Goal: Task Accomplishment & Management: Manage account settings

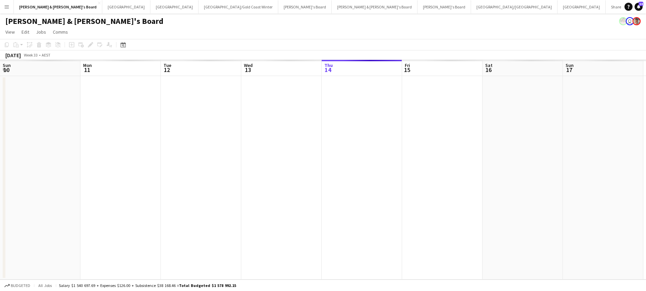
scroll to position [0, 174]
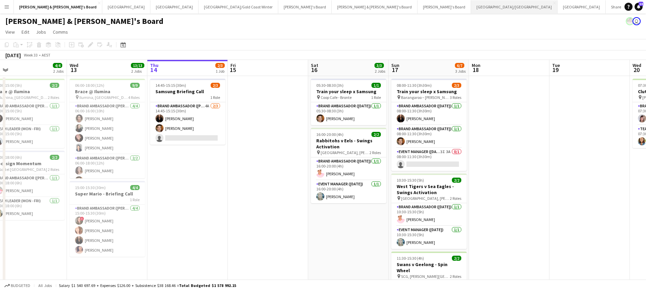
click at [471, 7] on button "[GEOGRAPHIC_DATA]/[GEOGRAPHIC_DATA] Close" at bounding box center [514, 6] width 86 height 13
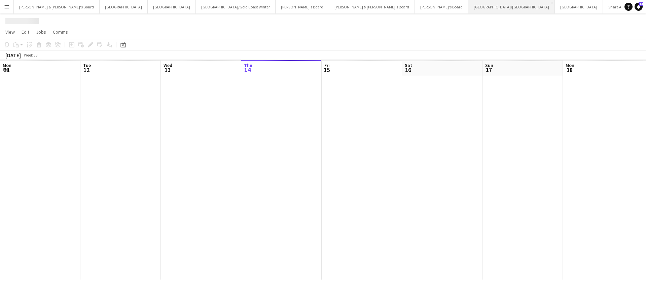
click at [468, 7] on button "[GEOGRAPHIC_DATA]/[GEOGRAPHIC_DATA] Close" at bounding box center [511, 6] width 86 height 13
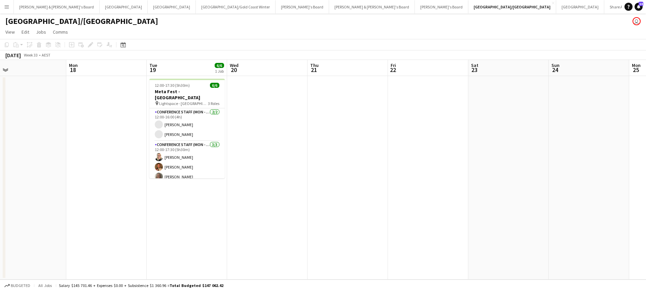
scroll to position [0, 336]
click at [196, 9] on button "[GEOGRAPHIC_DATA]/[GEOGRAPHIC_DATA] Winter Close" at bounding box center [236, 6] width 80 height 13
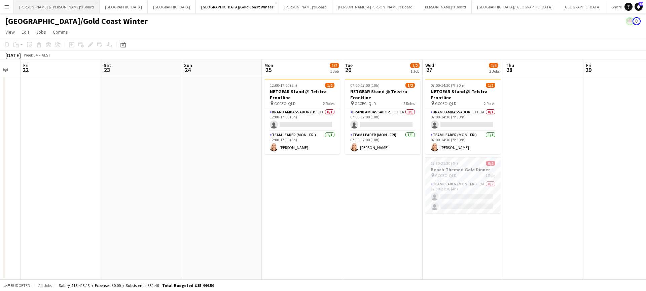
click at [51, 4] on button "[PERSON_NAME] & [PERSON_NAME]'s Board Close" at bounding box center [57, 6] width 86 height 13
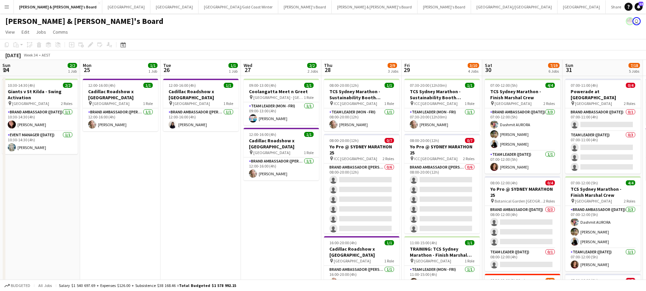
scroll to position [0, 244]
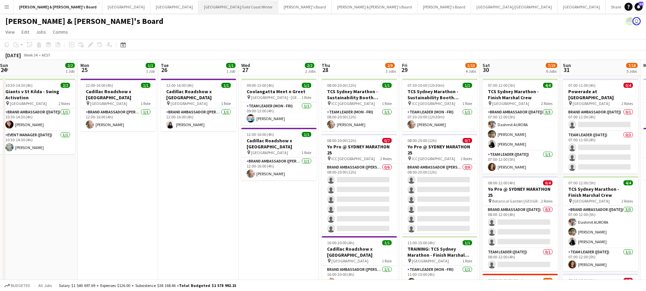
click at [198, 6] on button "[GEOGRAPHIC_DATA]/[GEOGRAPHIC_DATA] Winter Close" at bounding box center [238, 6] width 80 height 13
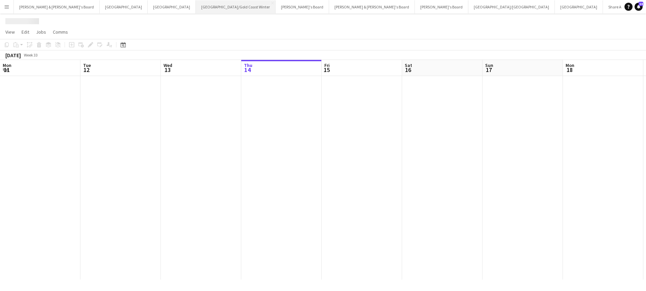
click at [196, 6] on button "[GEOGRAPHIC_DATA]/[GEOGRAPHIC_DATA] Winter Close" at bounding box center [236, 6] width 80 height 13
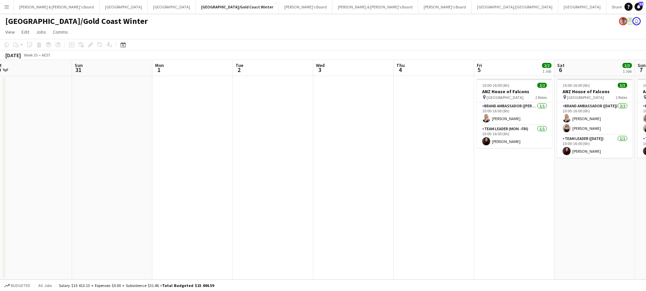
scroll to position [0, 330]
click at [54, 8] on button "[PERSON_NAME] & [PERSON_NAME]'s Board Close" at bounding box center [57, 6] width 86 height 13
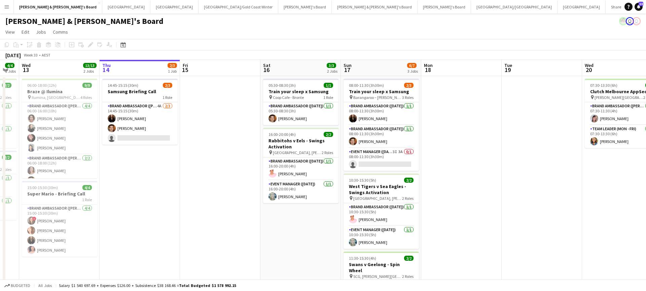
scroll to position [0, 303]
click at [386, 156] on app-card-role "Event Manager ([DATE]) 3I 3A 0/1 08:00-11:30 (3h30m) single-neutral-actions" at bounding box center [380, 159] width 75 height 23
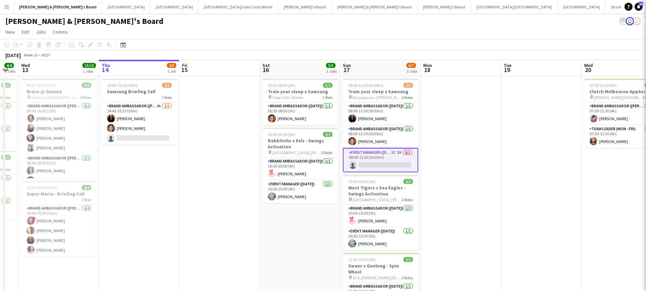
click at [386, 156] on app-card-role "Event Manager ([DATE]) 3I 3A 0/1 08:00-11:30 (3h30m) single-neutral-actions" at bounding box center [380, 160] width 75 height 24
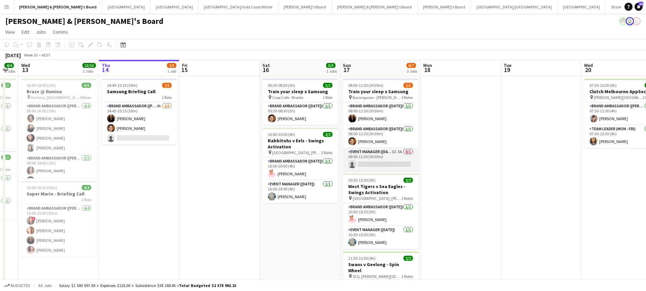
click at [394, 156] on app-card-role "Event Manager ([DATE]) 3I 3A 0/1 08:00-11:30 (3h30m) single-neutral-actions" at bounding box center [380, 159] width 75 height 23
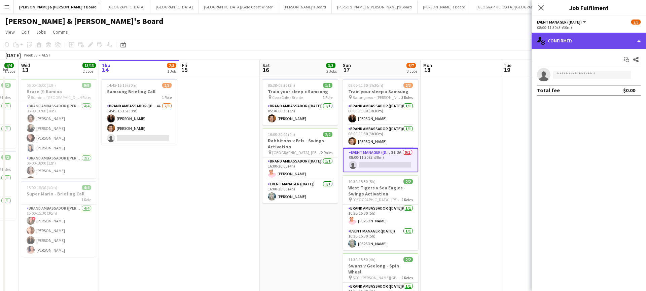
click at [569, 39] on div "single-neutral-actions-check-2 Confirmed" at bounding box center [588, 41] width 114 height 16
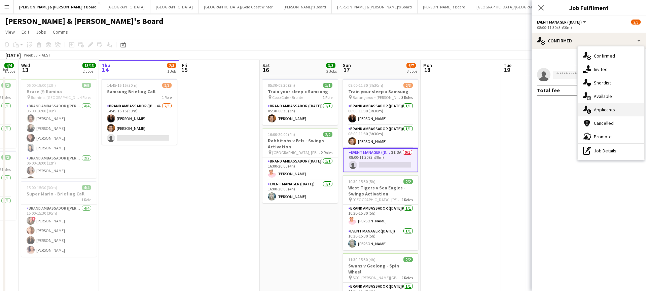
click at [613, 110] on div "single-neutral-actions-information Applicants" at bounding box center [610, 109] width 67 height 13
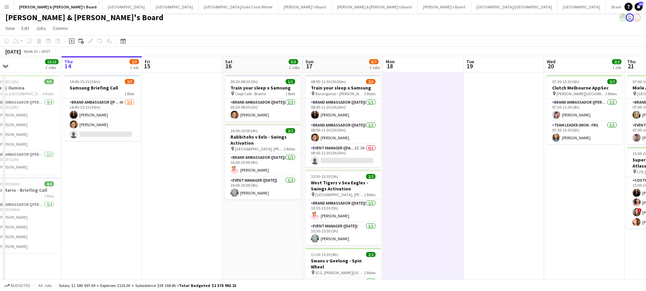
scroll to position [0, 341]
click at [253, 169] on app-card-role "Brand Ambassador ([DATE]) [DATE] 16:00-20:00 (4h) [PERSON_NAME]" at bounding box center [262, 165] width 75 height 23
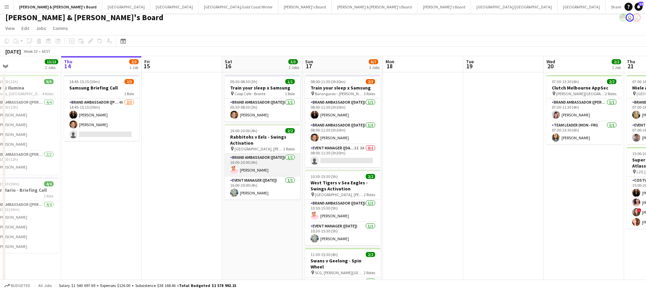
click at [253, 169] on app-card-role "Brand Ambassador ([DATE]) [DATE] 16:00-20:00 (4h) [PERSON_NAME]" at bounding box center [262, 165] width 75 height 23
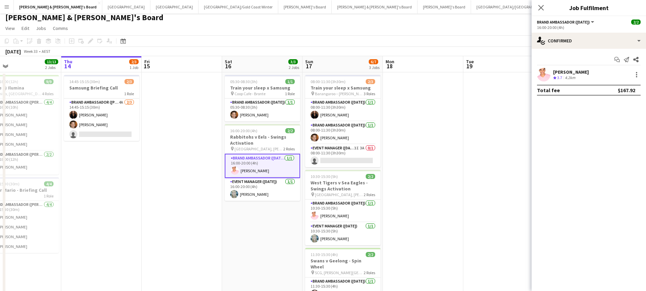
click at [562, 77] on span "3.7" at bounding box center [559, 77] width 5 height 5
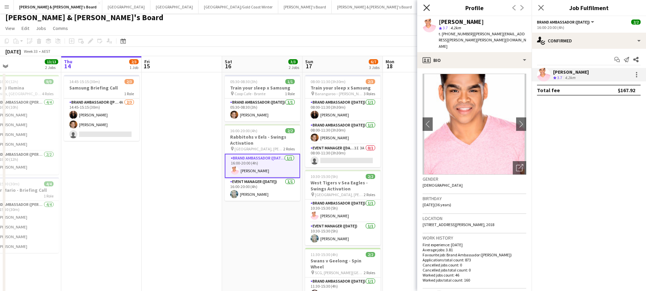
click at [425, 7] on icon "Close pop-in" at bounding box center [426, 7] width 6 height 6
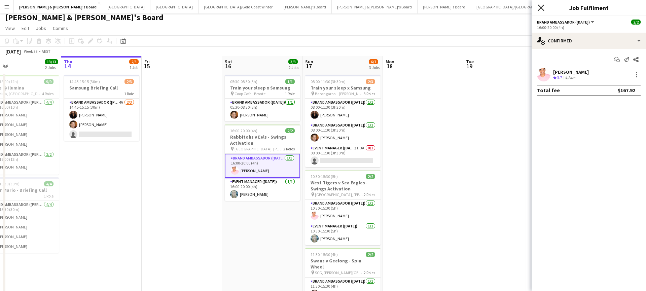
click at [543, 8] on icon "Close pop-in" at bounding box center [540, 7] width 6 height 6
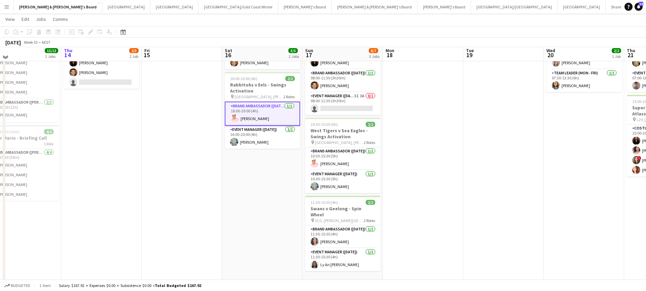
scroll to position [55, 0]
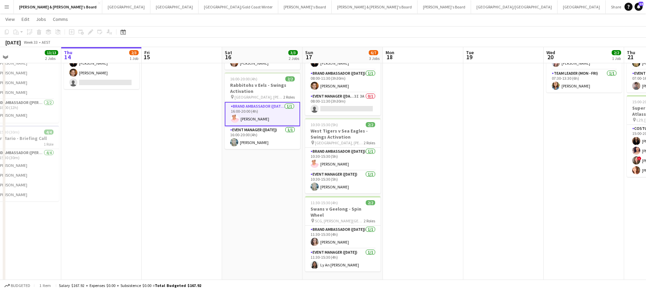
click at [445, 158] on app-date-cell at bounding box center [423, 262] width 80 height 482
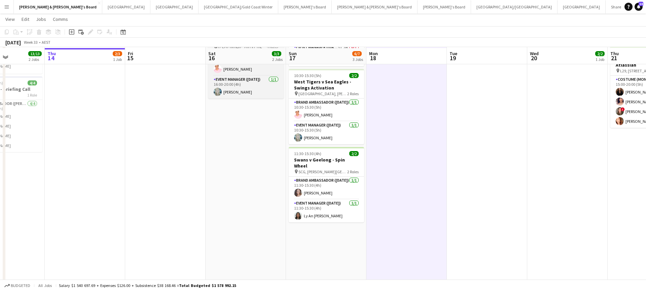
scroll to position [105, 0]
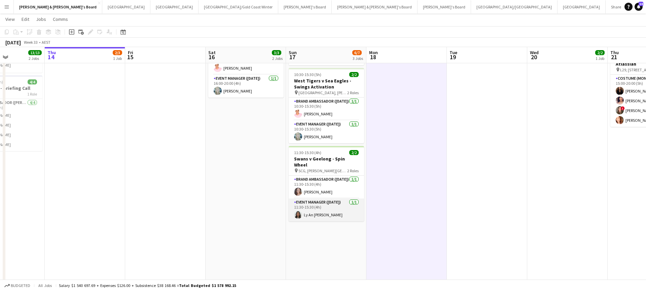
click at [326, 205] on app-card-role "Event Manager ([DATE]) [DATE] 11:30-15:30 (4h) Ly An [PERSON_NAME]" at bounding box center [325, 209] width 75 height 23
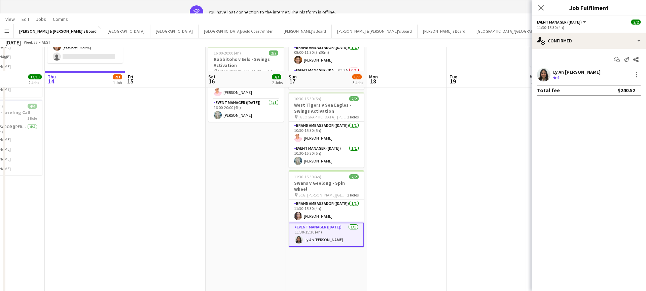
click at [567, 77] on div "Crew rating 4" at bounding box center [576, 78] width 47 height 6
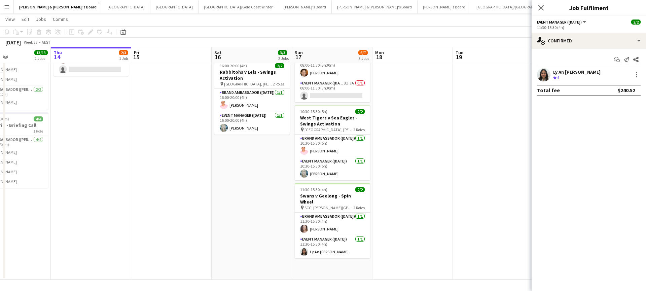
scroll to position [0, 189]
click at [569, 74] on div "Ly An [PERSON_NAME]" at bounding box center [576, 72] width 47 height 6
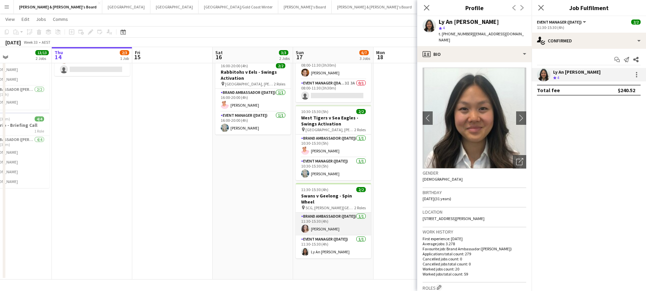
scroll to position [0, 0]
click at [335, 218] on app-card-role "Brand Ambassador ([DATE]) [DATE] 11:30-15:30 (4h) [PERSON_NAME]" at bounding box center [333, 223] width 75 height 23
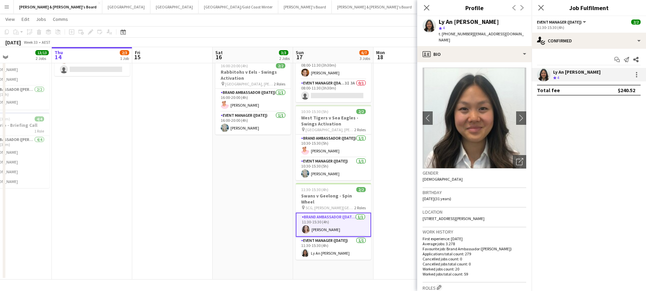
click at [335, 218] on app-card-role "Brand Ambassador ([DATE]) [DATE] 11:30-15:30 (4h) [PERSON_NAME]" at bounding box center [333, 224] width 75 height 24
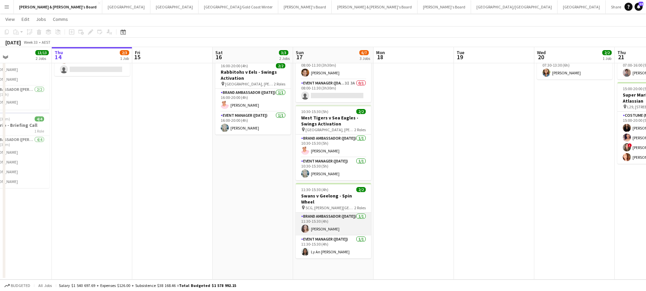
click at [335, 218] on app-card-role "Brand Ambassador ([DATE]) [DATE] 11:30-15:30 (4h) [PERSON_NAME]" at bounding box center [333, 223] width 75 height 23
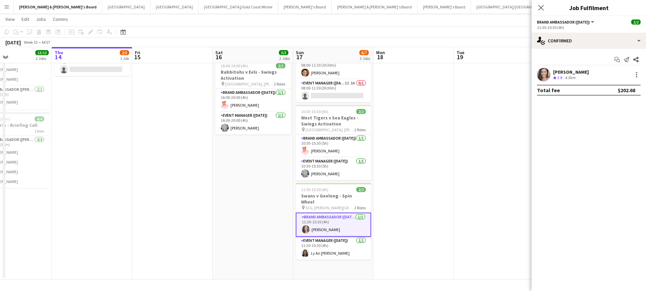
click at [573, 73] on div "[PERSON_NAME]" at bounding box center [571, 72] width 36 height 6
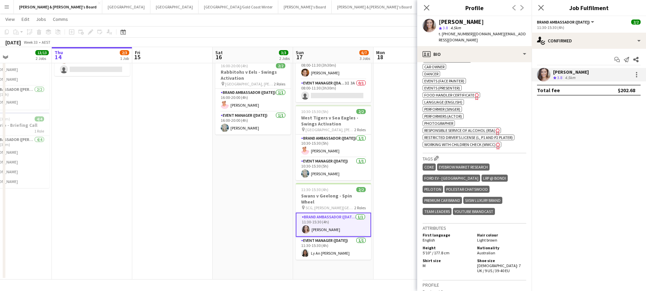
scroll to position [256, 0]
click at [484, 142] on span "Working With Children Check (WWCC)" at bounding box center [459, 144] width 71 height 5
click at [427, 6] on icon "Close pop-in" at bounding box center [426, 7] width 6 height 6
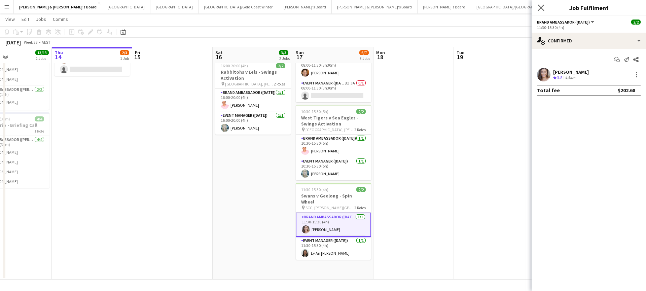
click at [537, 9] on app-icon "Close pop-in" at bounding box center [541, 8] width 10 height 10
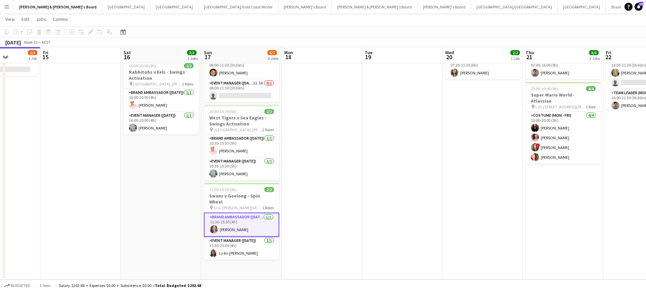
scroll to position [68, 0]
click at [247, 248] on app-card-role "Event Manager ([DATE]) [DATE] 11:30-15:30 (4h) Ly An [PERSON_NAME]" at bounding box center [241, 248] width 75 height 23
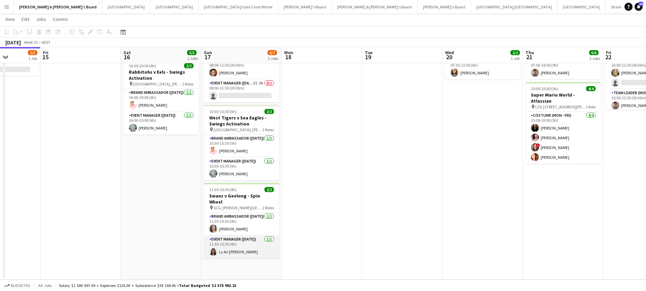
click at [248, 245] on app-card-role "Event Manager ([DATE]) [DATE] 11:30-15:30 (4h) Ly An [PERSON_NAME]" at bounding box center [241, 246] width 75 height 23
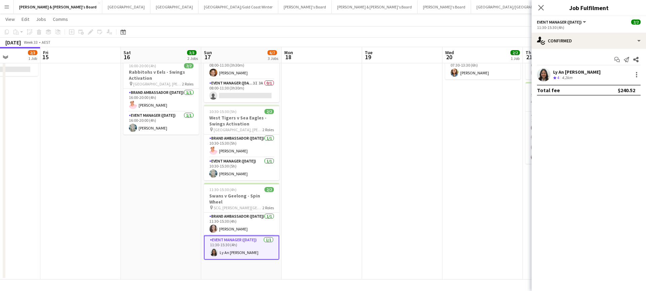
click at [569, 73] on div "Ly An [PERSON_NAME]" at bounding box center [576, 72] width 47 height 6
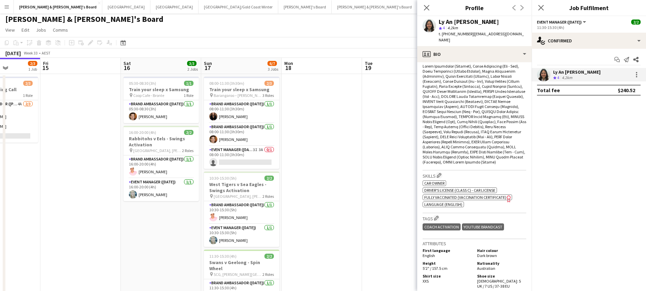
scroll to position [4, 0]
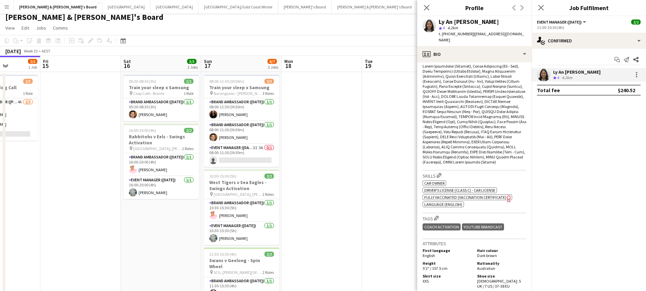
click at [329, 155] on app-date-cell at bounding box center [321, 208] width 80 height 272
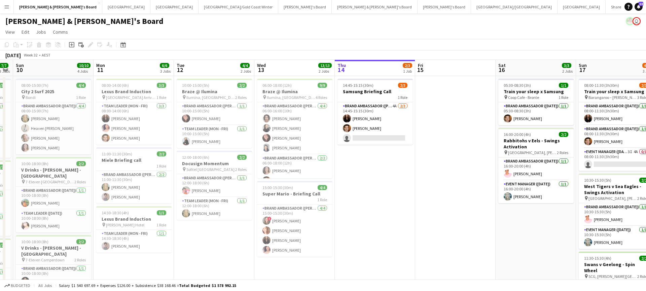
scroll to position [0, 196]
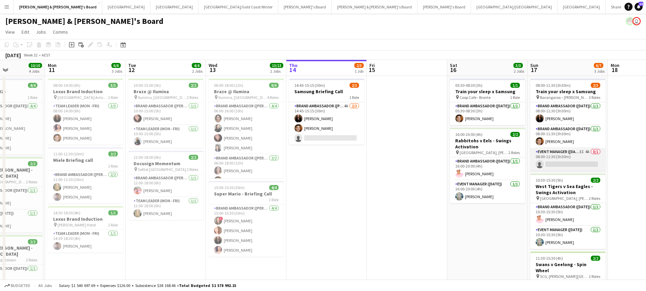
click at [582, 157] on app-card-role "Event Manager ([DATE]) 3I 4A 0/1 08:00-11:30 (3h30m) single-neutral-actions" at bounding box center [567, 159] width 75 height 23
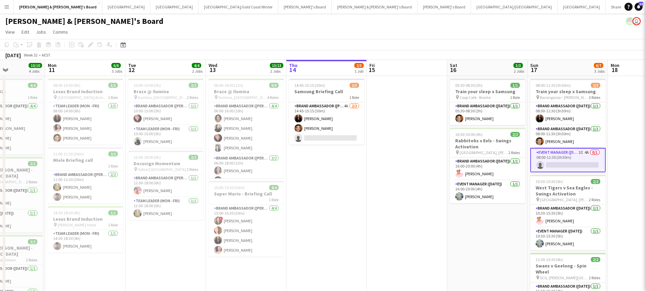
click at [582, 157] on app-card-role "Event Manager ([DATE]) 3I 4A 0/1 08:00-11:30 (3h30m) single-neutral-actions" at bounding box center [567, 160] width 75 height 24
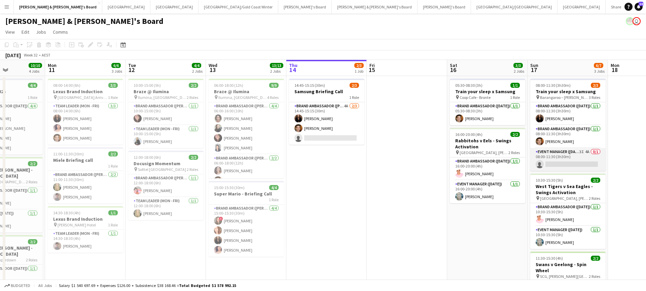
click at [572, 159] on app-card-role "Event Manager ([DATE]) 3I 4A 0/1 08:00-11:30 (3h30m) single-neutral-actions" at bounding box center [567, 159] width 75 height 23
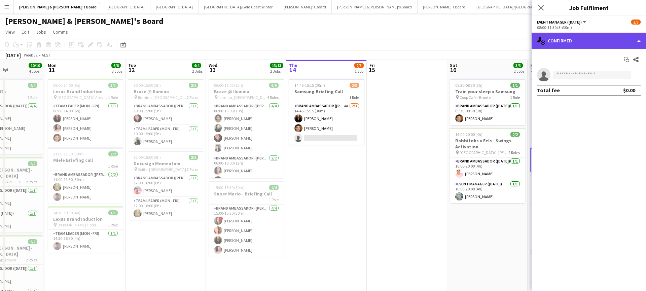
click at [584, 37] on div "single-neutral-actions-check-2 Confirmed" at bounding box center [588, 41] width 114 height 16
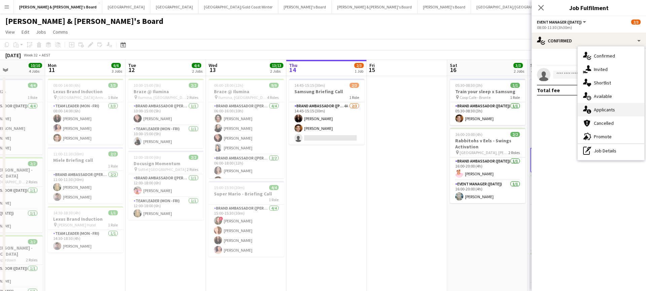
click at [603, 113] on div "single-neutral-actions-information Applicants" at bounding box center [610, 109] width 67 height 13
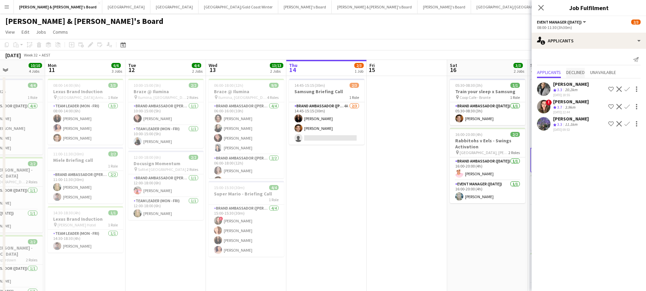
click at [577, 73] on span "Declined" at bounding box center [575, 72] width 18 height 5
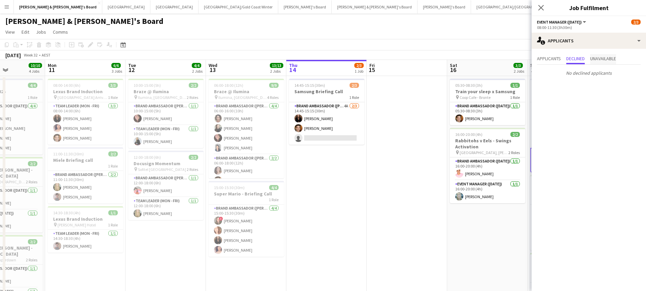
click at [602, 58] on span "Unavailable" at bounding box center [603, 58] width 26 height 5
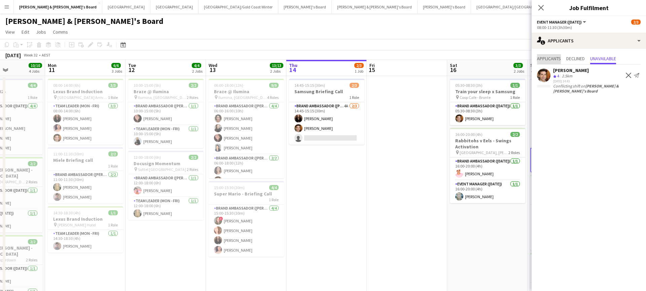
click at [550, 59] on span "Applicants" at bounding box center [549, 58] width 24 height 5
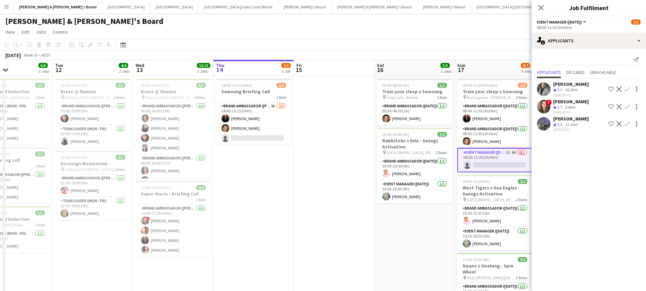
scroll to position [0, 275]
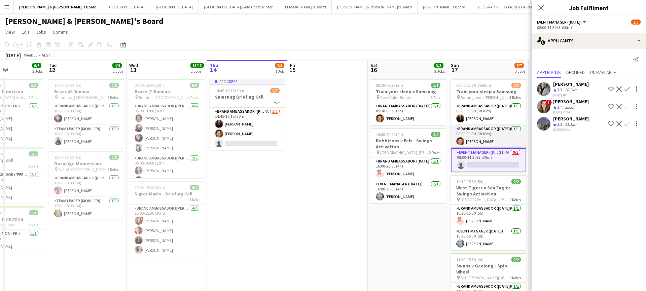
click at [485, 138] on app-card-role "Brand Ambassador ([DATE]) [DATE] 08:00-11:30 (3h30m) [PERSON_NAME]" at bounding box center [488, 136] width 75 height 23
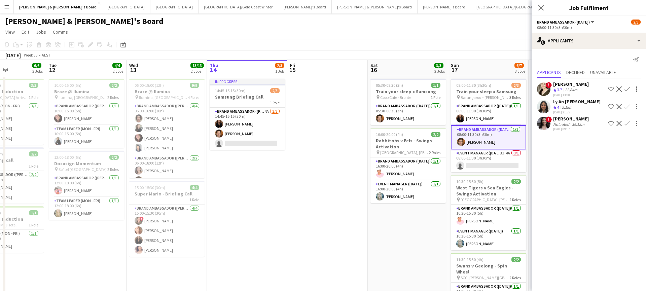
click at [501, 135] on app-card-role "Brand Ambassador ([DATE]) [DATE] 08:00-11:30 (3h30m) [PERSON_NAME]" at bounding box center [488, 137] width 75 height 24
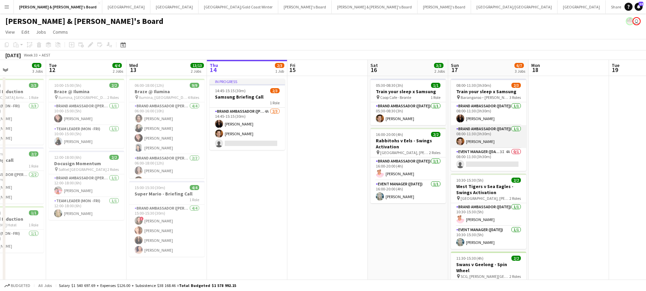
click at [501, 135] on app-card-role "Brand Ambassador ([DATE]) [DATE] 08:00-11:30 (3h30m) [PERSON_NAME]" at bounding box center [488, 136] width 75 height 23
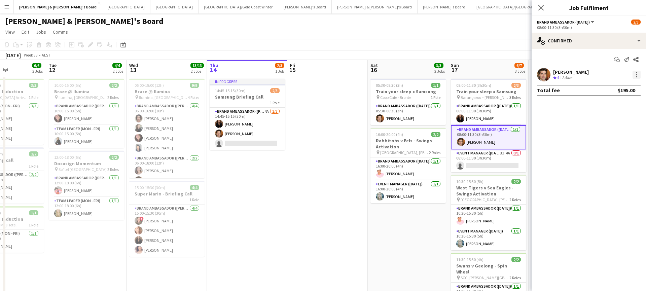
click at [636, 77] on div at bounding box center [636, 75] width 8 height 8
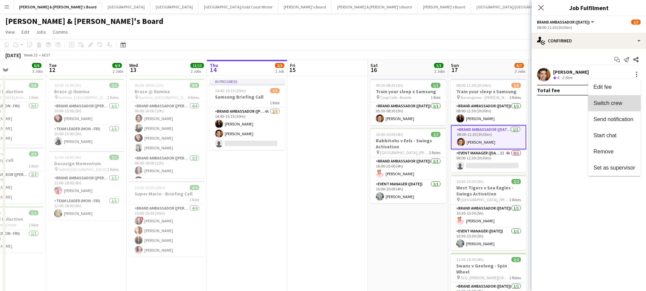
click at [611, 103] on span "Switch crew" at bounding box center [607, 103] width 29 height 6
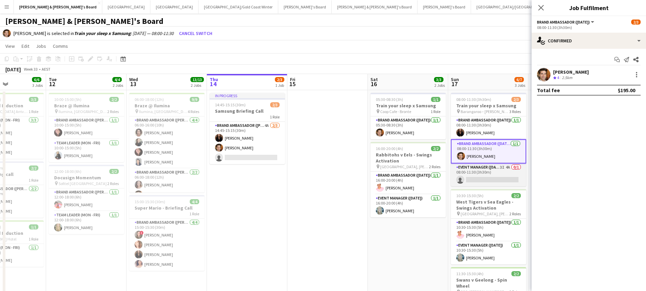
click at [491, 174] on app-card-role "Event Manager ([DATE]) 3I 4A 0/1 08:00-11:30 (3h30m) single-neutral-actions" at bounding box center [488, 174] width 75 height 23
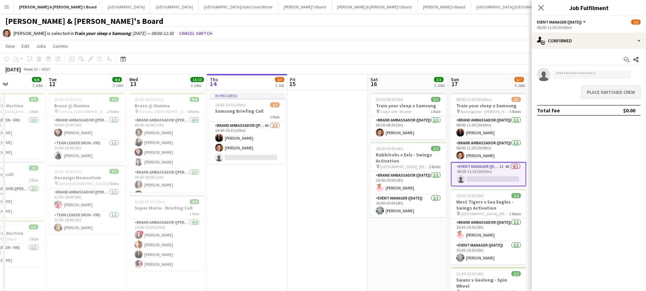
click at [607, 95] on button "Place switched crew" at bounding box center [611, 91] width 60 height 13
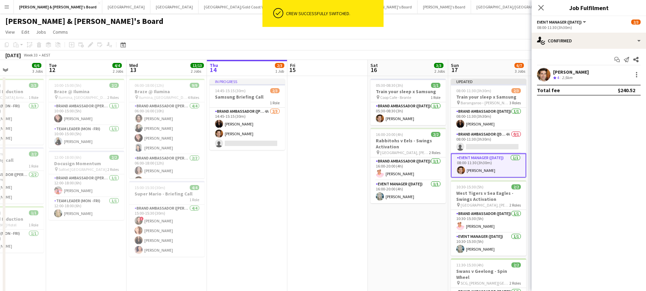
click at [308, 186] on app-date-cell at bounding box center [327, 240] width 80 height 328
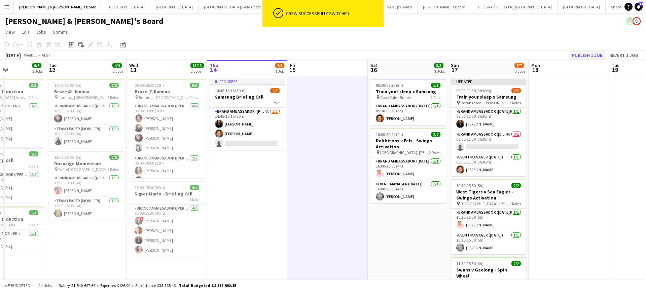
click at [589, 56] on button "Publish 1 job" at bounding box center [587, 55] width 36 height 9
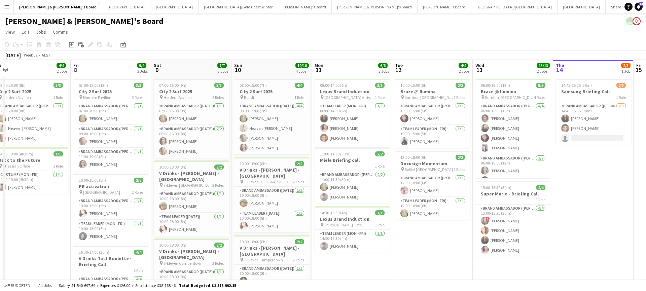
scroll to position [0, 332]
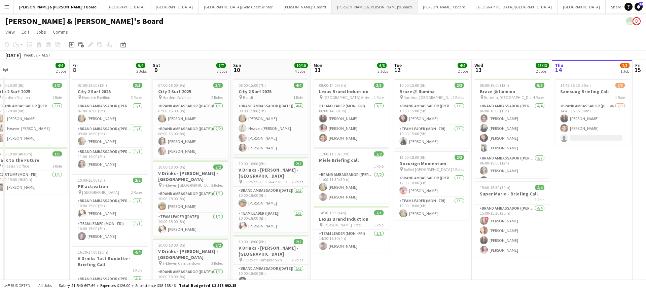
click at [332, 9] on button "[PERSON_NAME] & [PERSON_NAME]'s Board Close" at bounding box center [375, 6] width 86 height 13
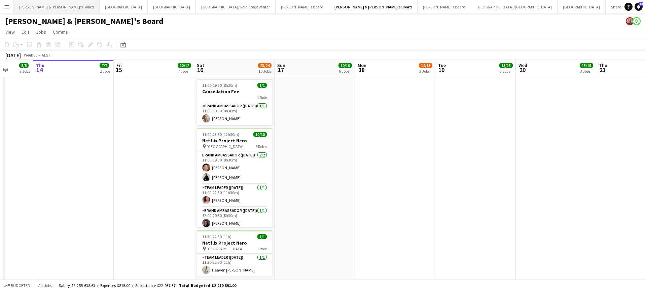
click at [40, 6] on button "[PERSON_NAME] & [PERSON_NAME]'s Board Close" at bounding box center [57, 6] width 86 height 13
